Goal: Task Accomplishment & Management: Manage account settings

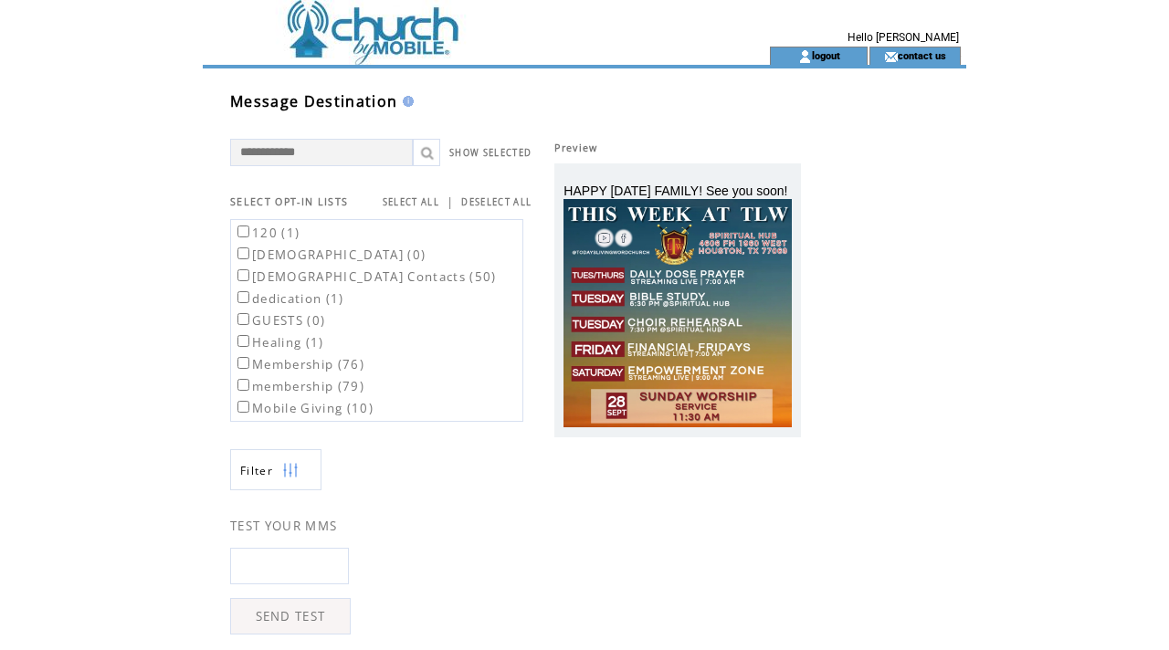
click at [336, 26] on td at bounding box center [453, 23] width 501 height 47
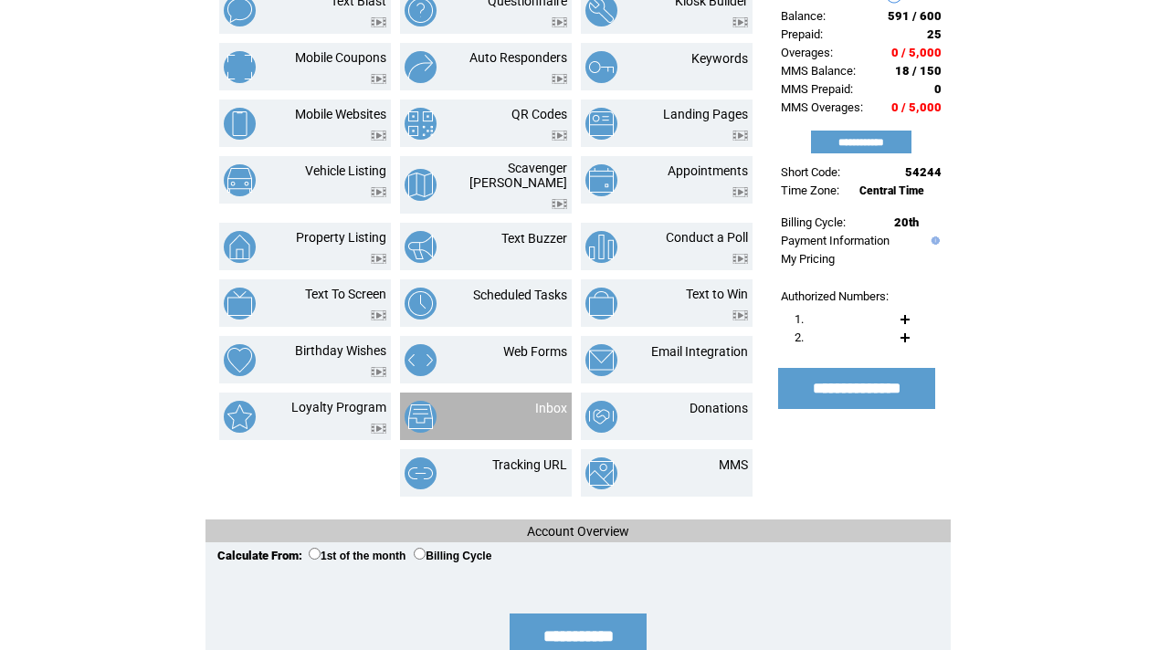
click at [526, 412] on td "Inbox" at bounding box center [529, 417] width 76 height 32
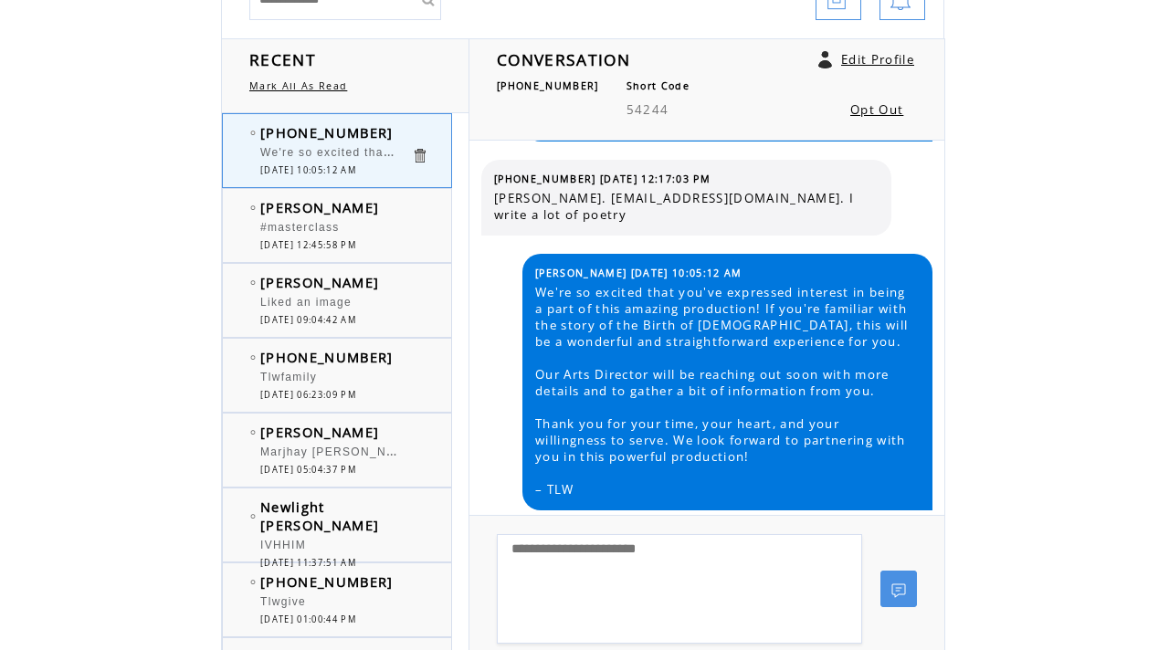
scroll to position [215, 0]
click at [400, 250] on div "[PERSON_NAME] #masterclass 0 [DATE] 12:45:58 PM" at bounding box center [355, 224] width 265 height 73
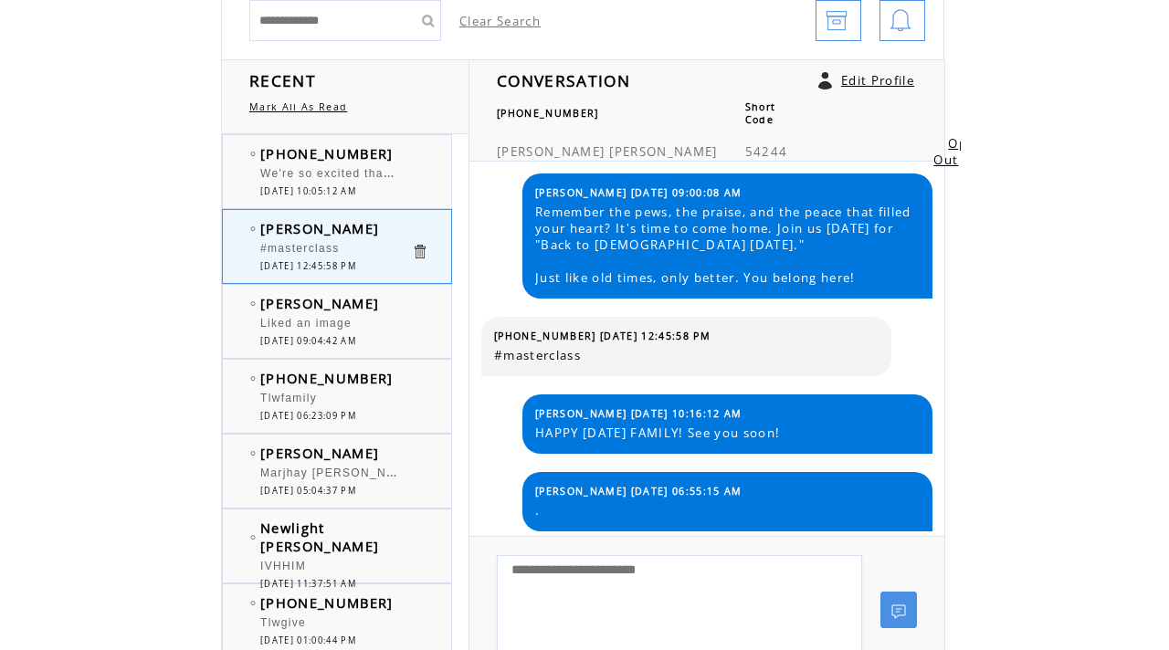
scroll to position [195, 0]
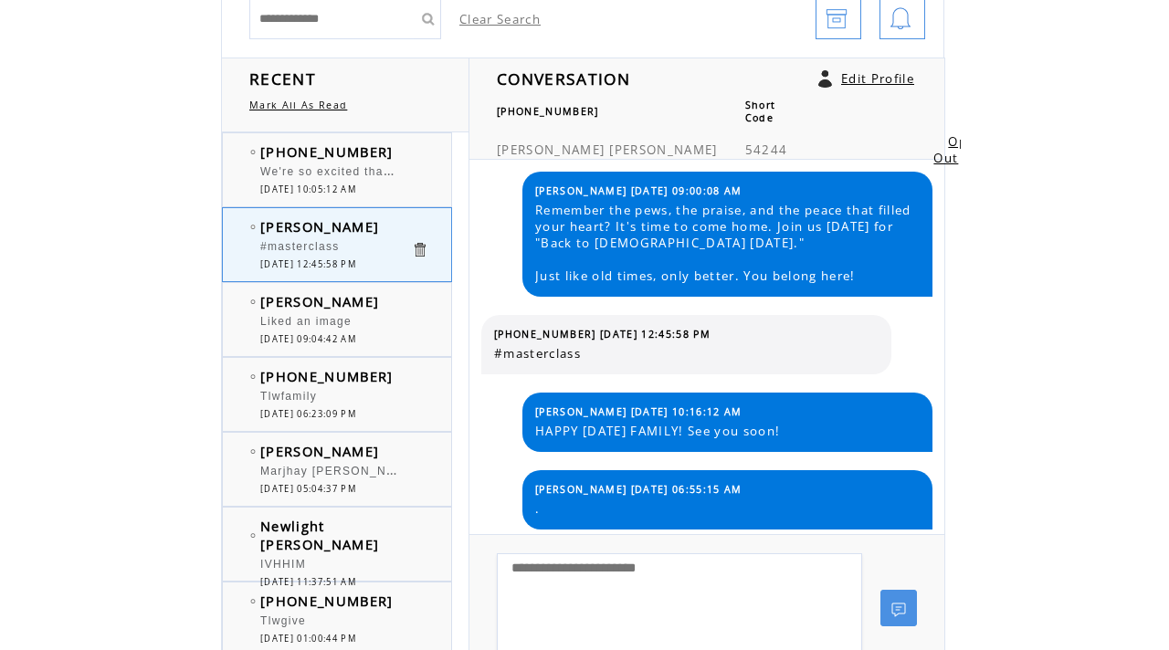
click at [356, 336] on span "09/20/2025 09:04:42 AM" at bounding box center [308, 339] width 96 height 12
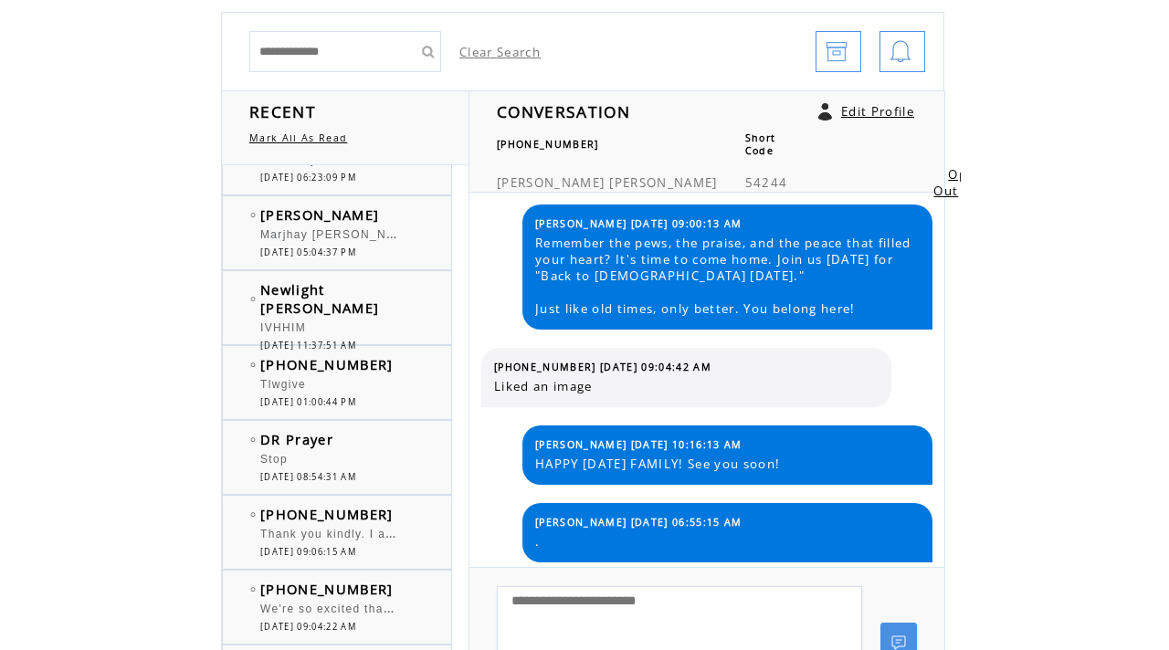
scroll to position [164, 0]
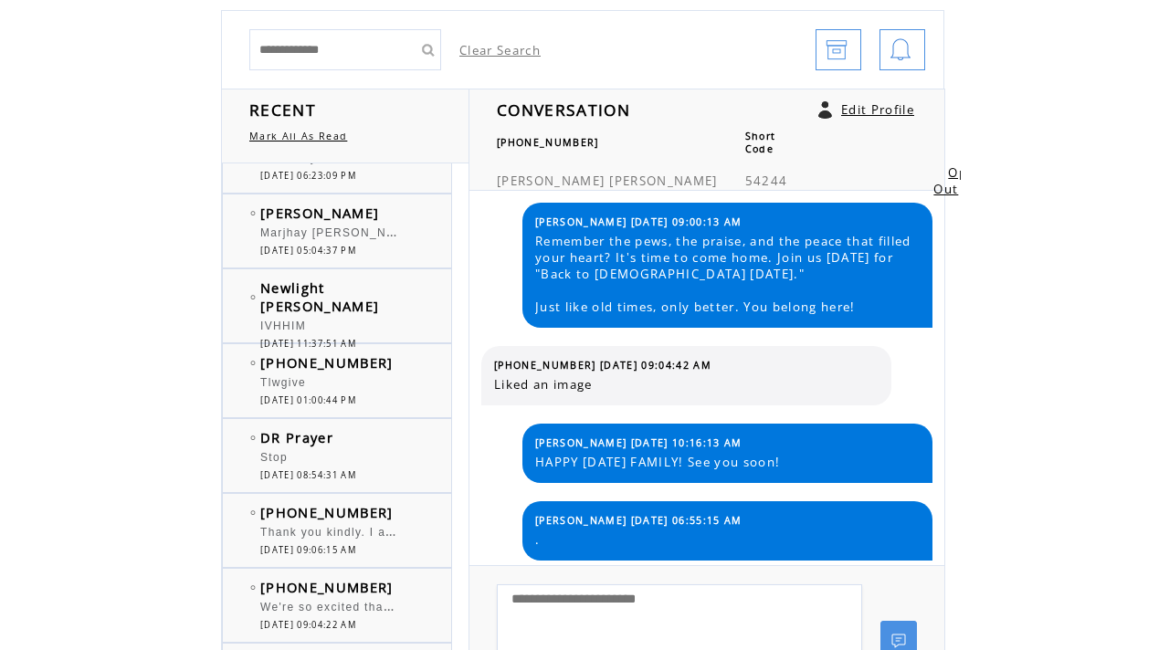
click at [345, 338] on span "[DATE] 11:37:51 AM" at bounding box center [308, 344] width 96 height 12
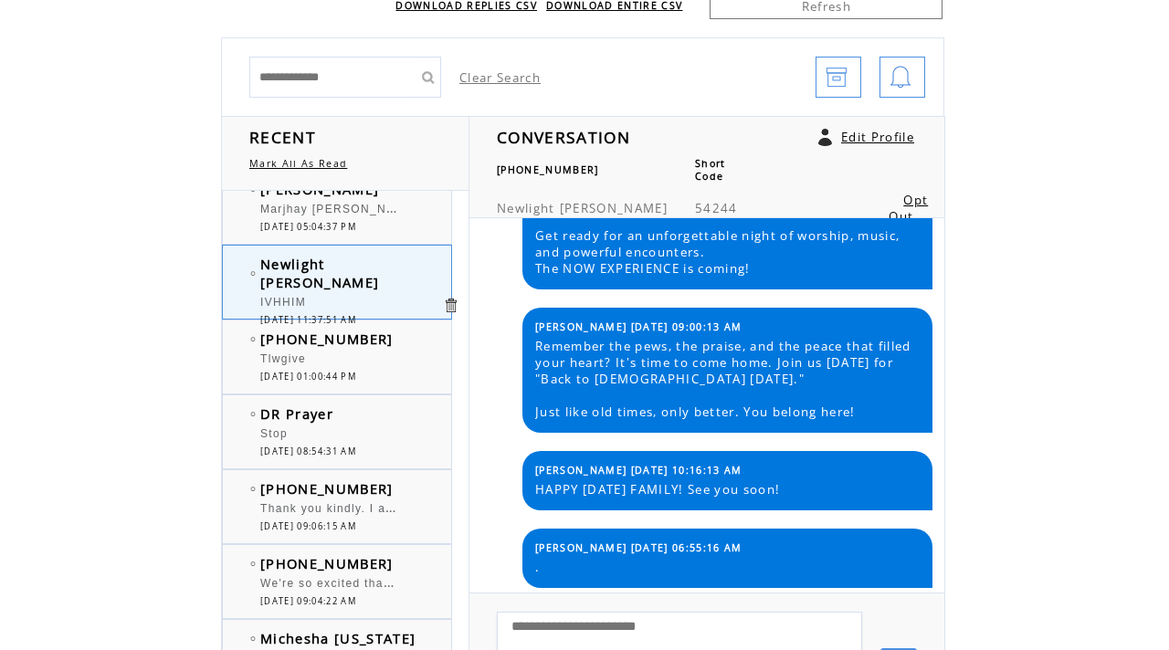
scroll to position [317, 0]
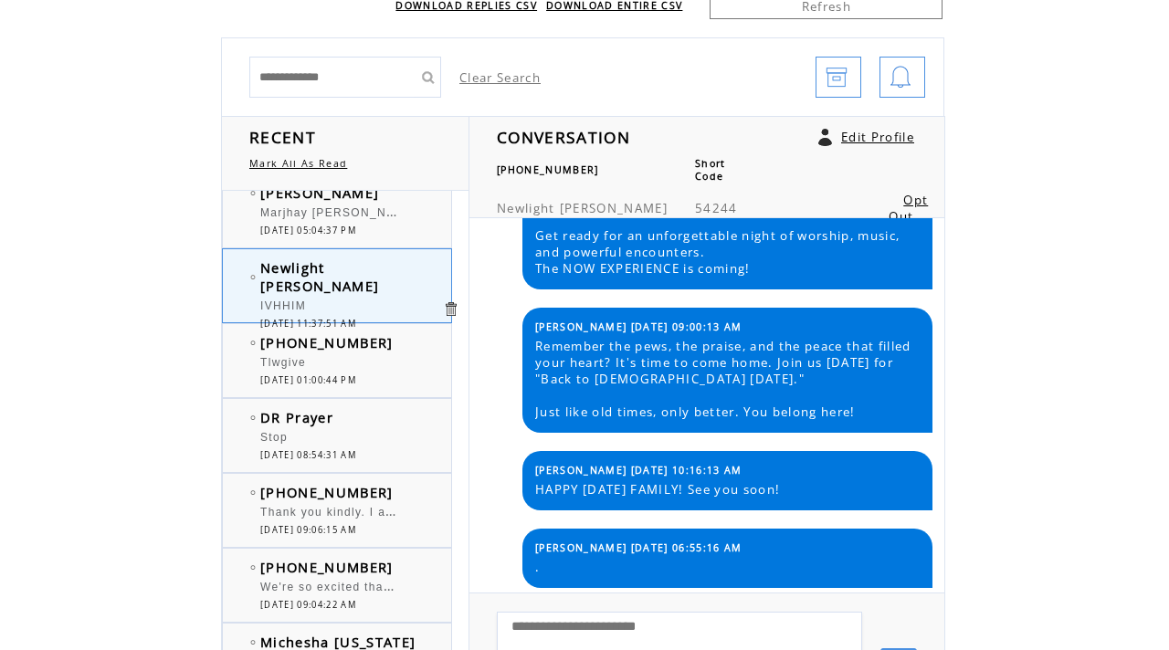
click at [393, 364] on div "Tlwgive" at bounding box center [335, 365] width 151 height 18
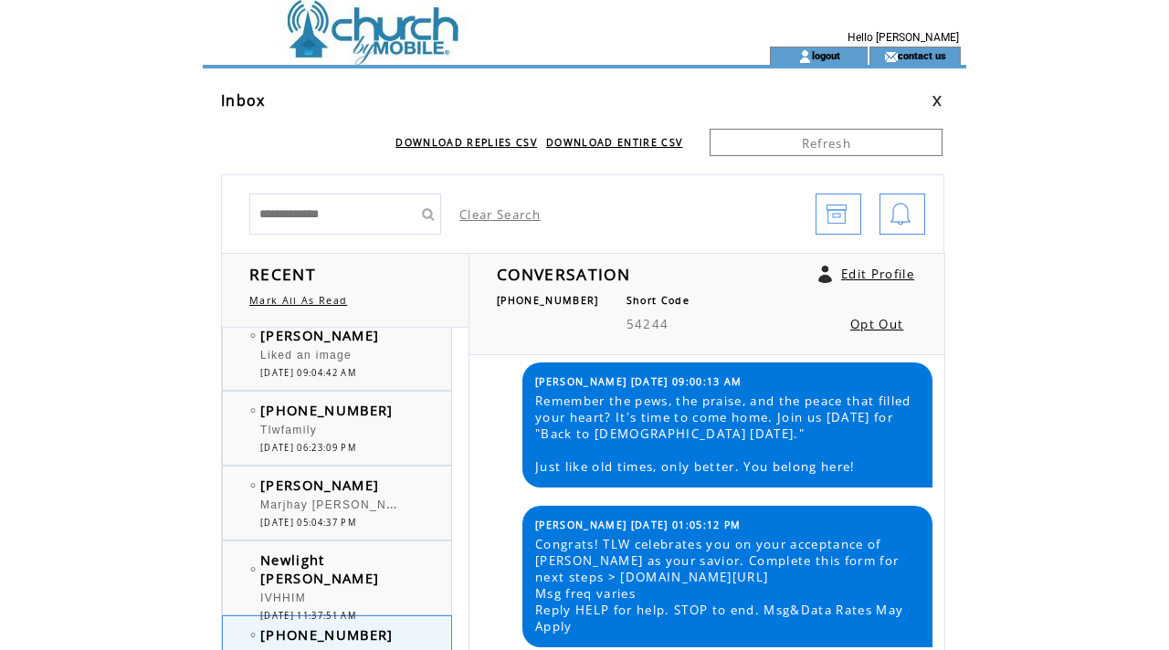
scroll to position [170, 0]
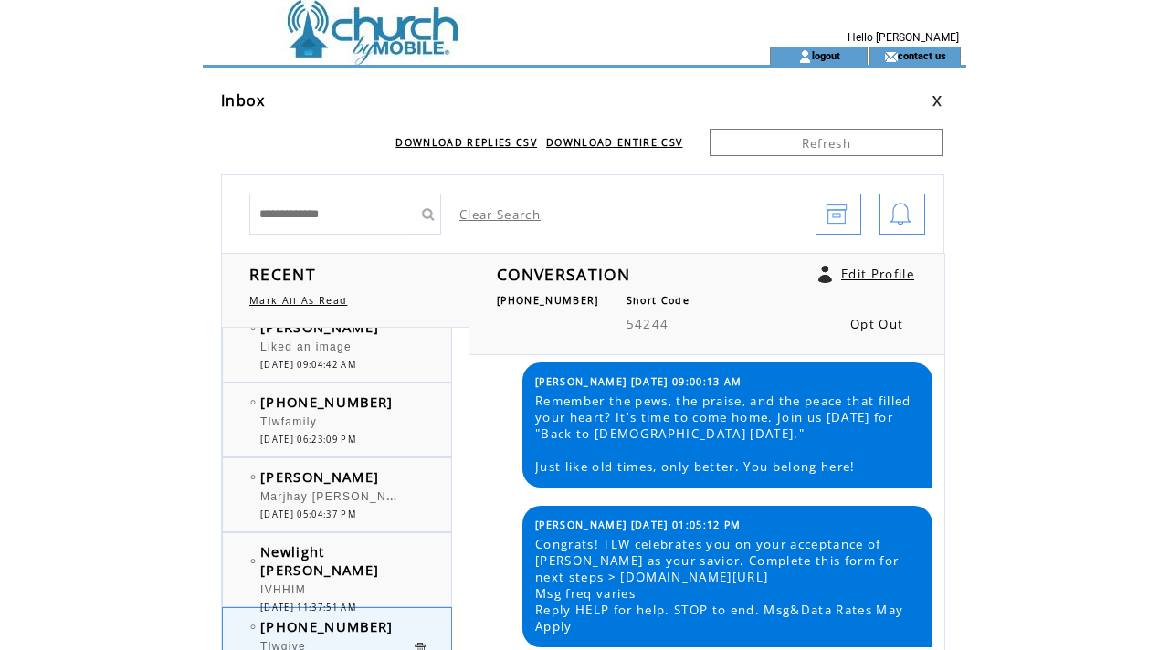
click at [403, 42] on td at bounding box center [453, 23] width 501 height 47
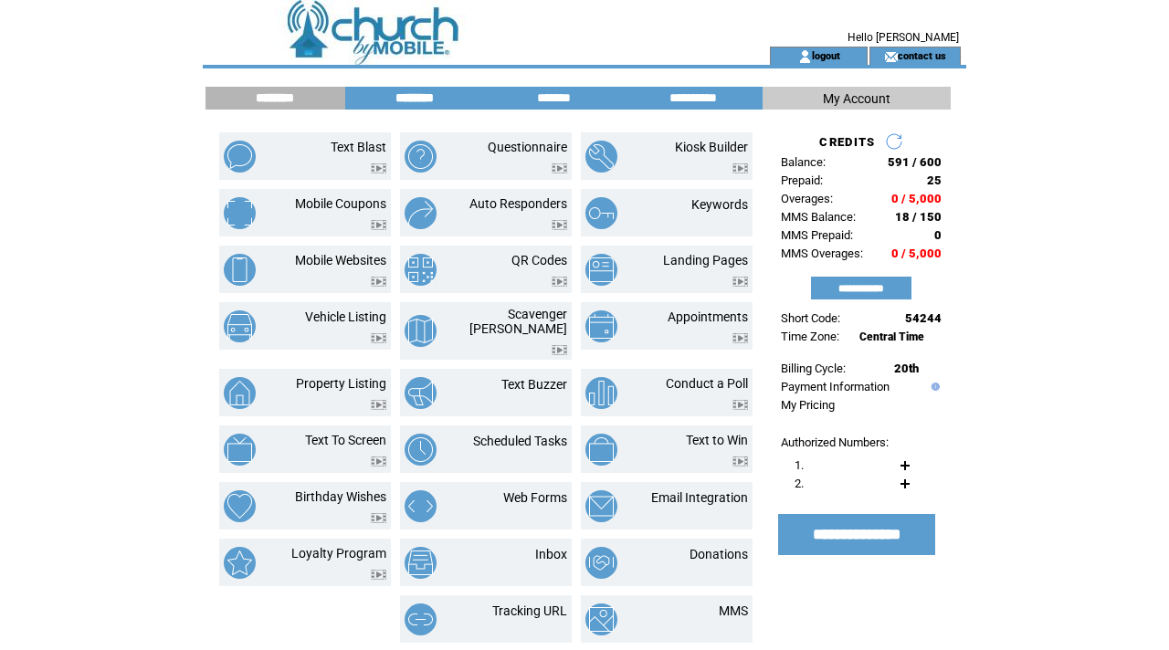
click at [436, 101] on input "********" at bounding box center [414, 98] width 137 height 16
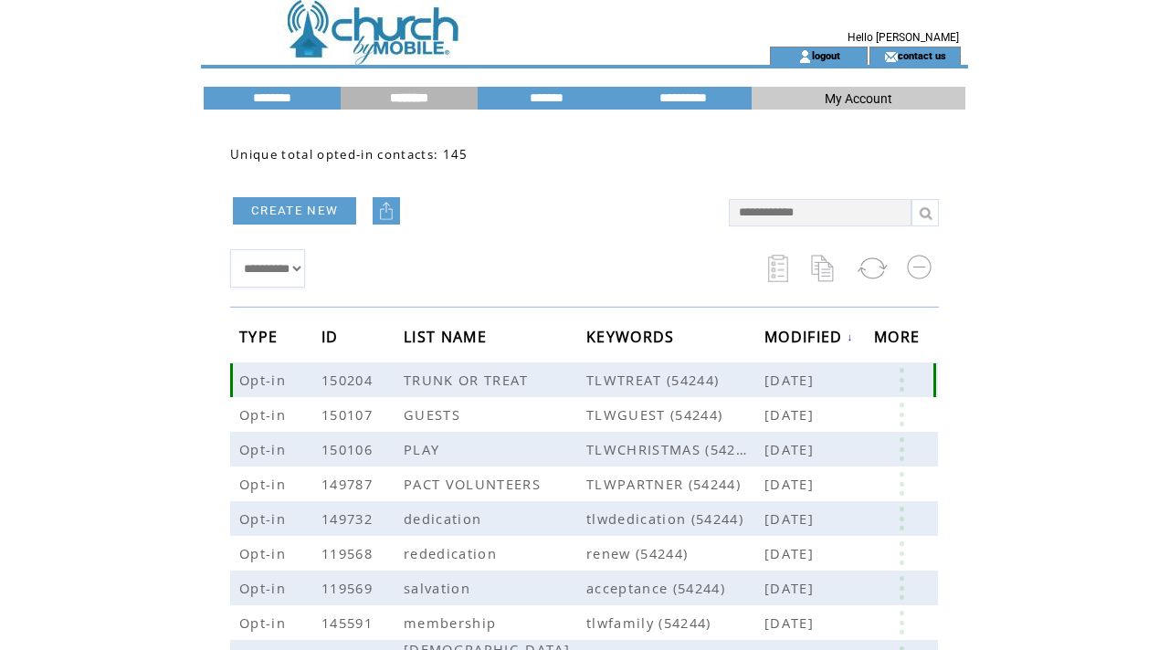
click at [891, 383] on link at bounding box center [901, 380] width 55 height 24
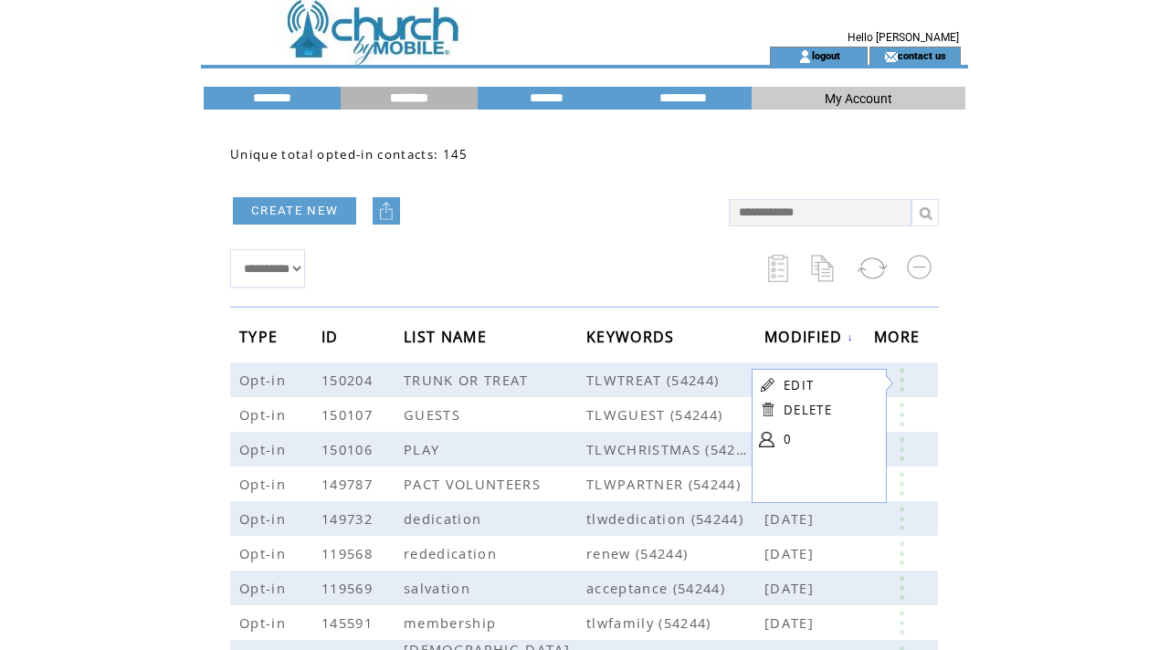
click at [801, 383] on link "EDIT" at bounding box center [798, 385] width 30 height 16
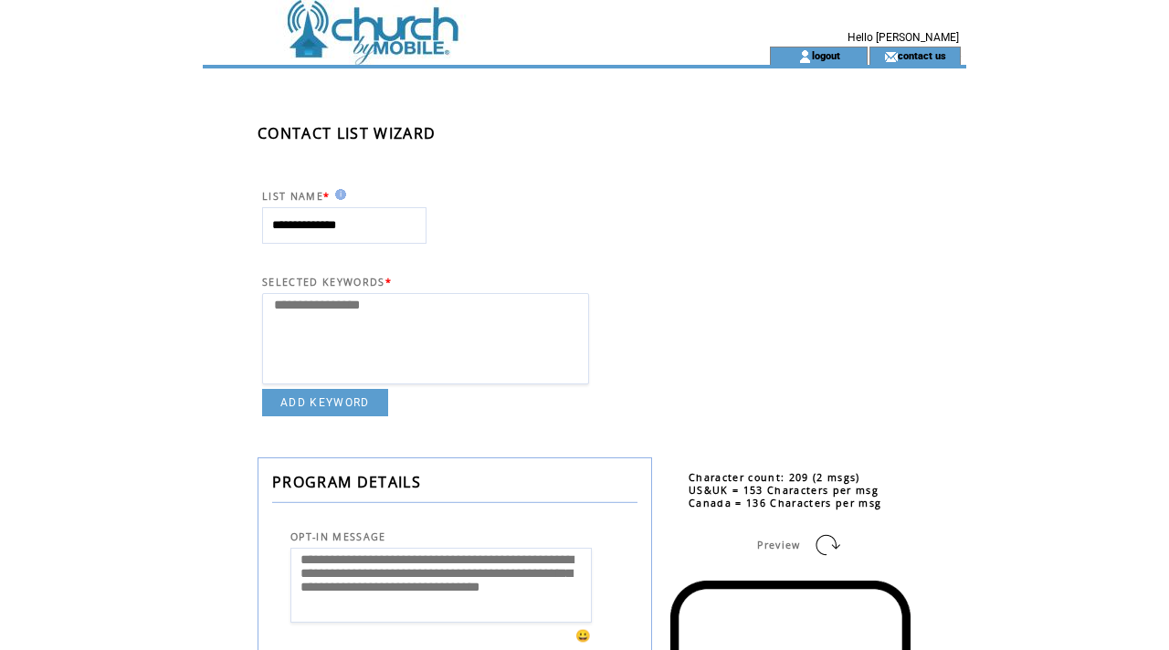
select select
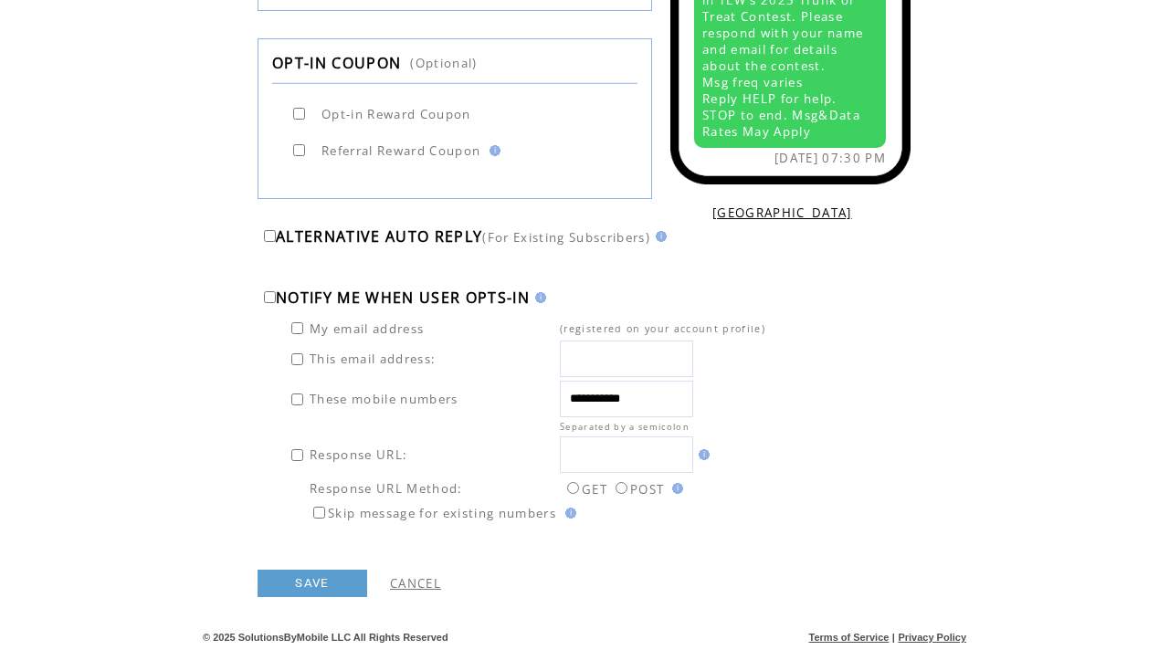
scroll to position [918, 0]
